Goal: Task Accomplishment & Management: Manage account settings

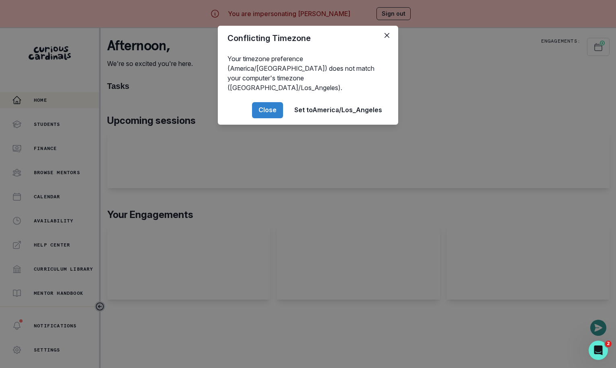
click at [471, 188] on div "Conflicting Timezone Your timezone preference (America/[GEOGRAPHIC_DATA]) does …" at bounding box center [308, 184] width 616 height 368
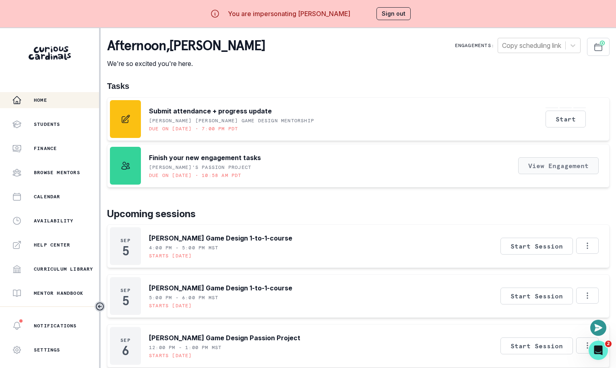
click at [550, 170] on button "View Engagement" at bounding box center [558, 165] width 81 height 17
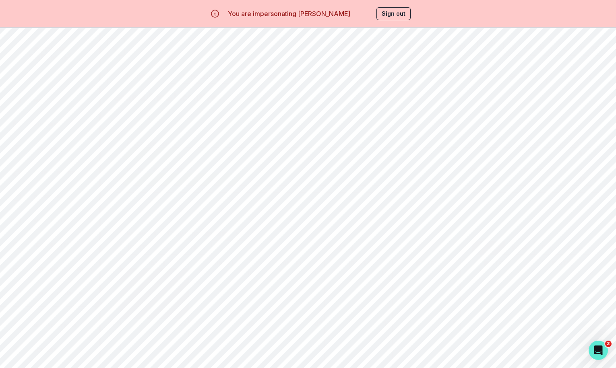
click at [211, 73] on button "Scheduling" at bounding box center [201, 76] width 63 height 15
click at [277, 77] on button "Milestones" at bounding box center [263, 76] width 63 height 15
click at [329, 80] on button "Artifacts" at bounding box center [326, 76] width 63 height 15
click at [384, 78] on button "Student Profile" at bounding box center [389, 76] width 64 height 15
click at [450, 81] on button "Learning Plan" at bounding box center [452, 76] width 63 height 15
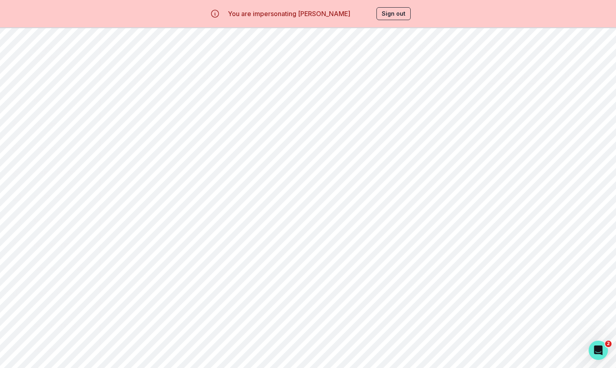
click at [505, 78] on button "Past Sessions" at bounding box center [515, 76] width 63 height 15
click at [460, 67] on div "Email Family Scheduling Link Manage Request Engagement Pause Request Engagement…" at bounding box center [358, 83] width 502 height 116
click at [523, 250] on button "View Session Agenda" at bounding box center [550, 250] width 83 height 16
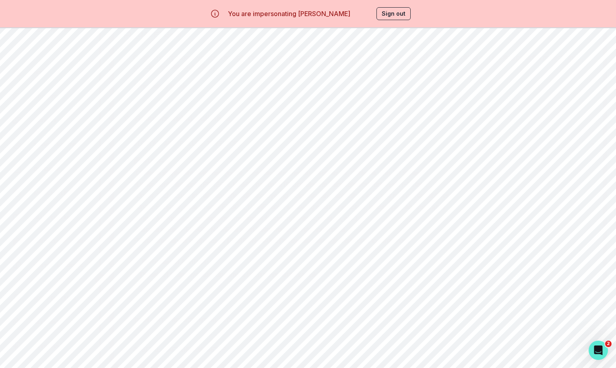
click at [435, 291] on div "Digital Art Skills Inventory 📋 Steps: - Create a simple table with categories: …" at bounding box center [364, 221] width 463 height 170
click at [448, 316] on p "Tech-Art Project Wishlist" at bounding box center [360, 321] width 455 height 10
click at [587, 185] on icon "button" at bounding box center [590, 184] width 6 height 6
click at [582, 51] on div "Email Family Scheduling Link Manage Request Engagement Pause Request Engagement…" at bounding box center [358, 291] width 502 height 562
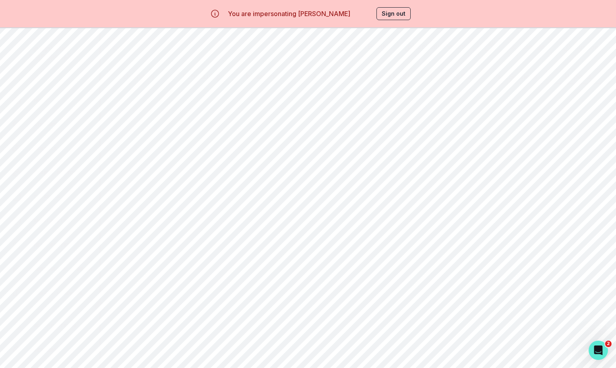
click at [520, 74] on button "Past Sessions" at bounding box center [515, 76] width 63 height 15
click at [446, 84] on div "[DATE] 3:00 PM - 4:00 PM MST 60 min Read notes" at bounding box center [358, 119] width 502 height 70
click at [446, 79] on button "Learning Plan" at bounding box center [452, 76] width 63 height 15
click at [390, 79] on button "Student Profile" at bounding box center [389, 76] width 64 height 15
click at [327, 74] on button "Artifacts" at bounding box center [326, 76] width 63 height 15
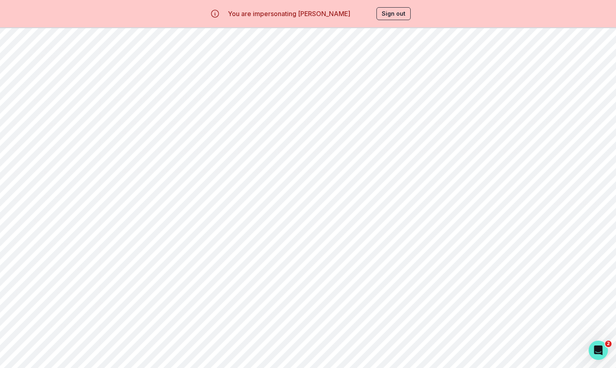
click at [270, 77] on button "Milestones" at bounding box center [263, 76] width 63 height 15
click at [61, 103] on div "Home" at bounding box center [55, 100] width 87 height 10
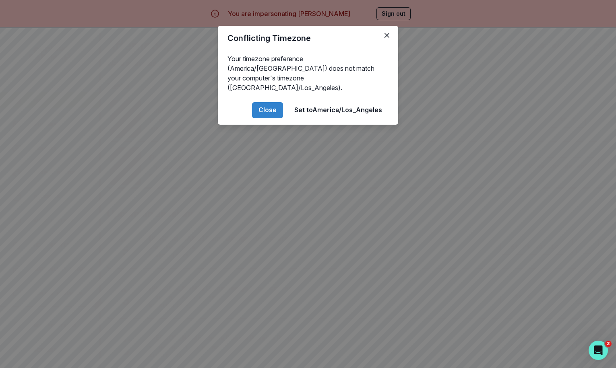
click at [419, 125] on div "Conflicting Timezone Your timezone preference (America/[GEOGRAPHIC_DATA]) does …" at bounding box center [308, 184] width 616 height 368
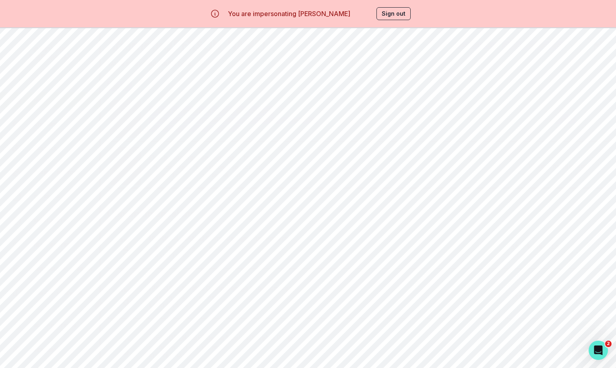
drag, startPoint x: 447, startPoint y: 46, endPoint x: 584, endPoint y: 120, distance: 155.4
click at [584, 120] on div "afternoon , [PERSON_NAME] We're so excited you're here. Engagements: Copy sched…" at bounding box center [358, 337] width 502 height 599
click at [348, 99] on div "Submit attendance + progress update [PERSON_NAME] [PERSON_NAME] Game Design Men…" at bounding box center [358, 118] width 502 height 43
click at [391, 15] on button "Sign out" at bounding box center [393, 13] width 34 height 13
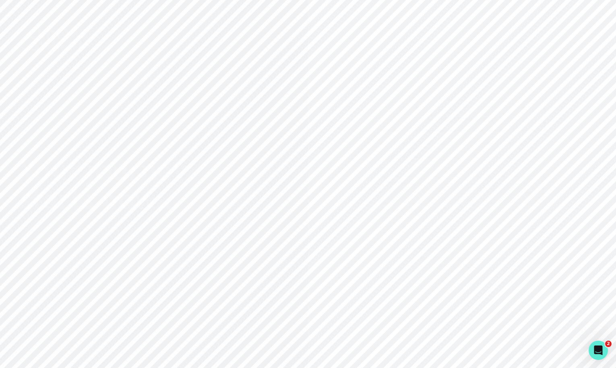
type input "[EMAIL_ADDRESS][DOMAIN_NAME]"
